Goal: Navigation & Orientation: Find specific page/section

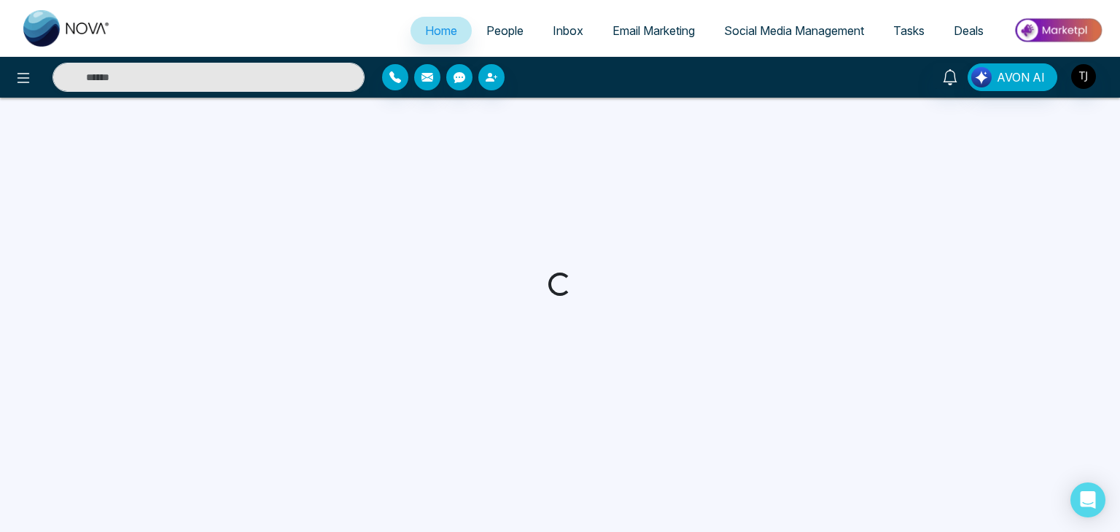
select select "*"
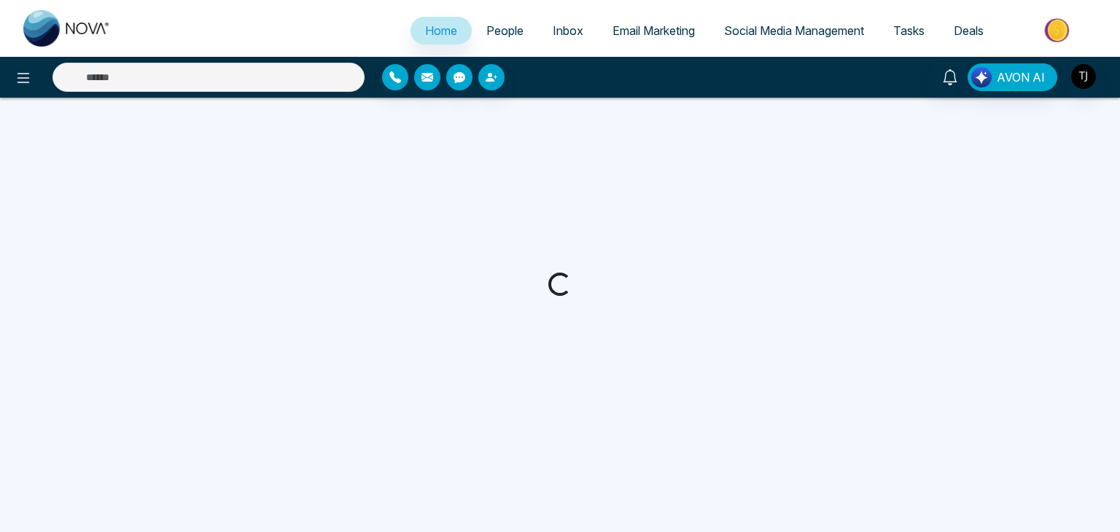
click at [502, 35] on span "People" at bounding box center [504, 30] width 37 height 15
click at [553, 33] on span "Inbox" at bounding box center [568, 30] width 31 height 15
